Goal: Task Accomplishment & Management: Use online tool/utility

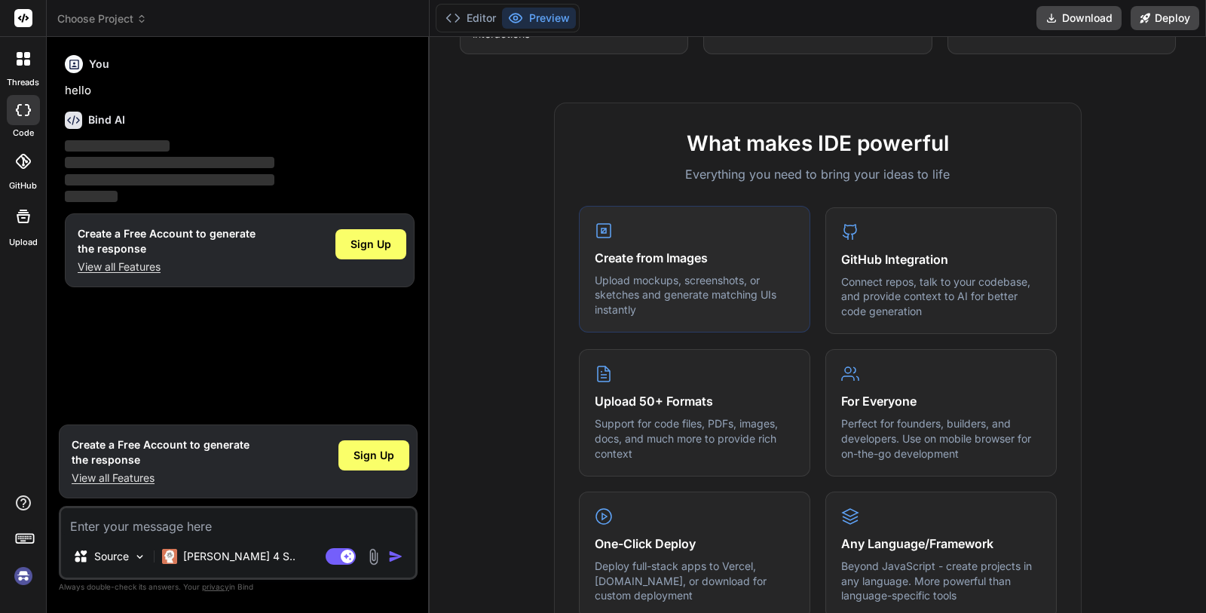
scroll to position [452, 0]
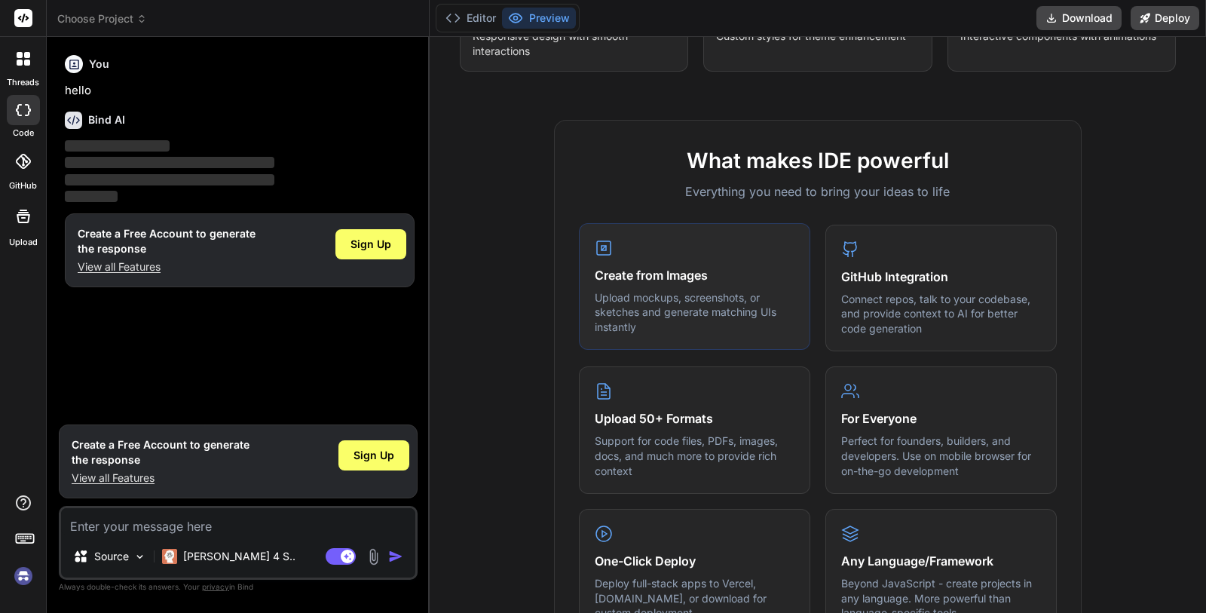
click at [606, 289] on div "Create from Images Upload mockups, screenshots, or sketches and generate matchi…" at bounding box center [694, 286] width 231 height 127
click at [29, 228] on div at bounding box center [23, 216] width 36 height 36
click at [8, 121] on div at bounding box center [23, 110] width 33 height 30
type textarea "x"
